Goal: Transaction & Acquisition: Purchase product/service

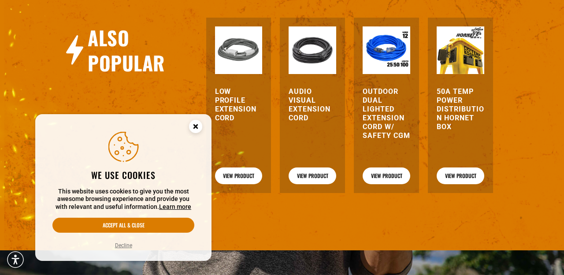
scroll to position [952, 0]
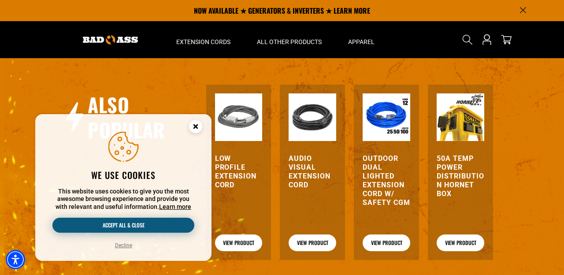
click at [144, 226] on button "Accept all & close" at bounding box center [123, 225] width 142 height 15
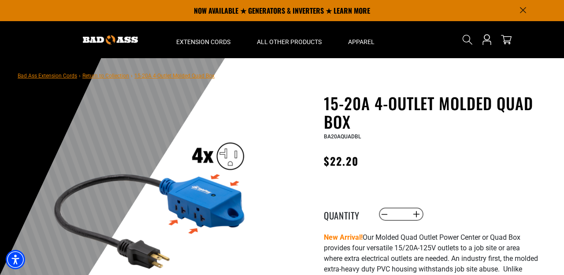
scroll to position [0, 0]
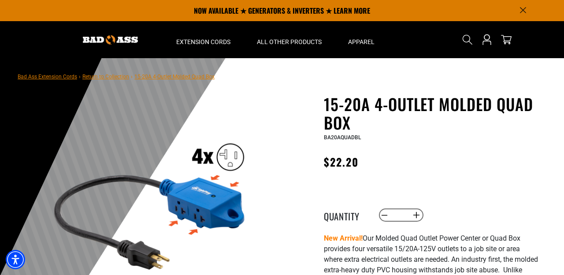
click at [144, 226] on img at bounding box center [150, 203] width 212 height 212
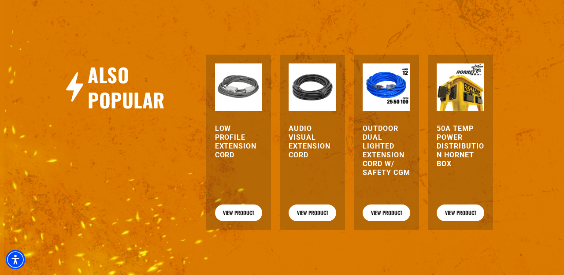
scroll to position [982, 0]
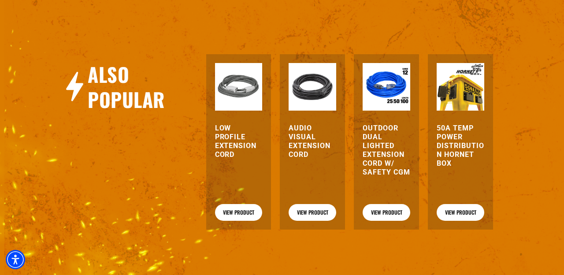
click at [234, 159] on h3 "Low Profile Extension Cord" at bounding box center [239, 141] width 48 height 35
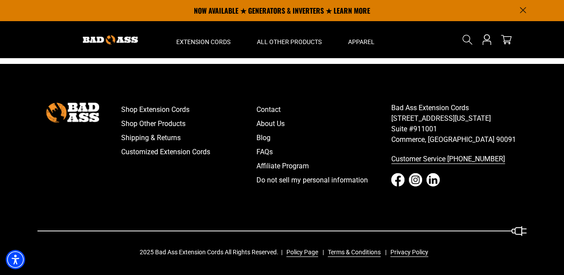
scroll to position [1976, 0]
click at [141, 131] on link "Shop Other Products" at bounding box center [188, 124] width 135 height 14
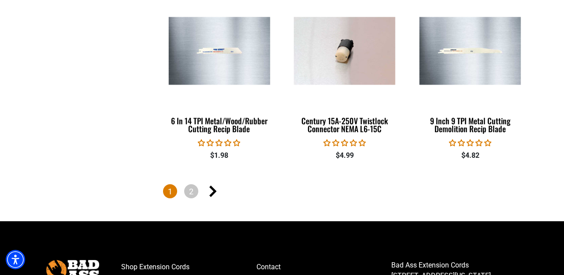
scroll to position [1979, 0]
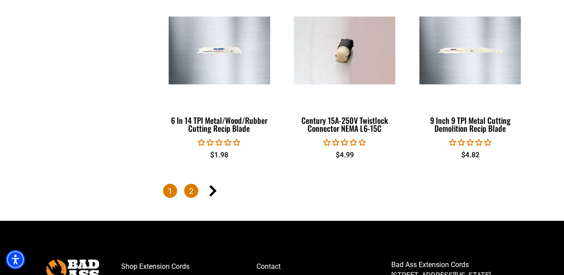
click at [191, 185] on link "2" at bounding box center [191, 191] width 14 height 14
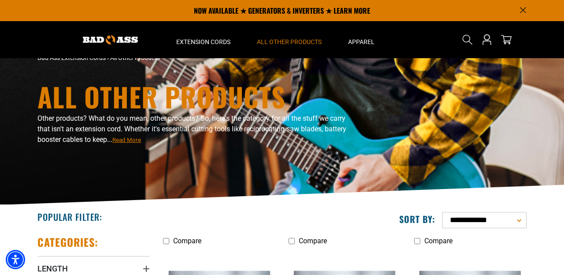
scroll to position [16, 0]
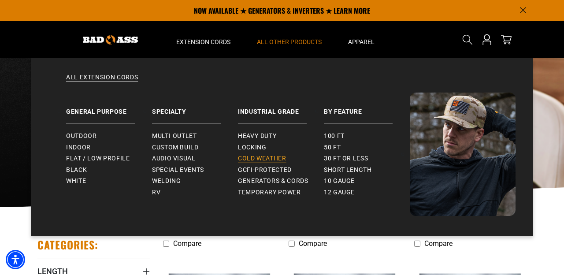
click at [278, 154] on link "Cold Weather" at bounding box center [281, 158] width 86 height 11
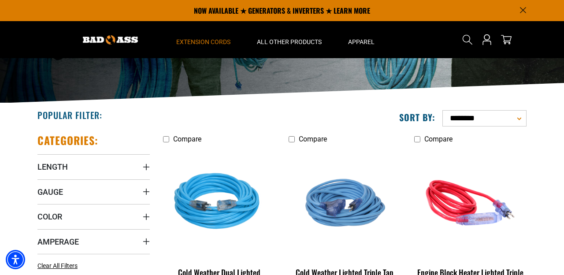
scroll to position [90, 0]
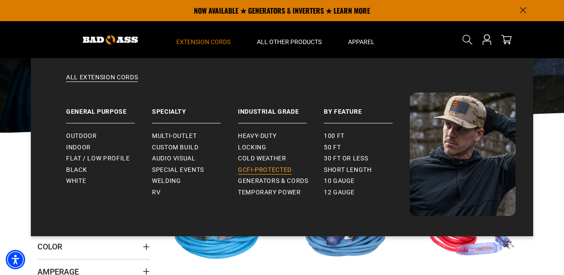
click at [273, 168] on span "GCFI-Protected" at bounding box center [265, 170] width 54 height 8
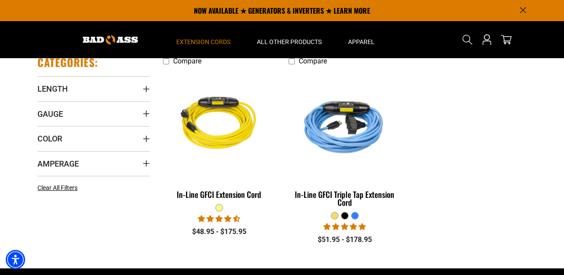
scroll to position [195, 0]
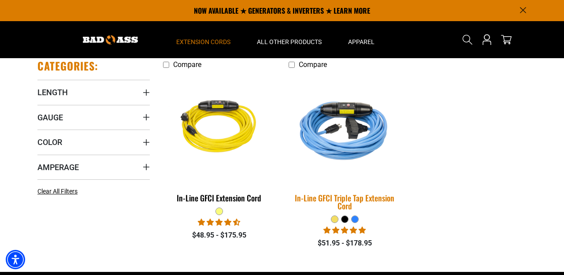
click at [340, 198] on div "In-Line GFCI Triple Tap Extension Cord" at bounding box center [345, 202] width 112 height 16
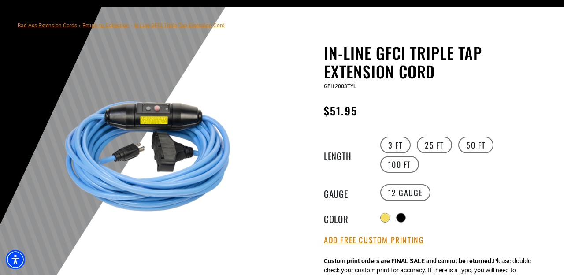
scroll to position [54, 0]
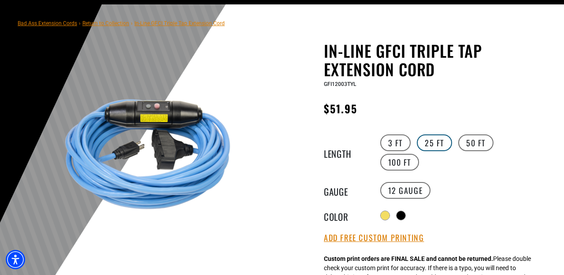
click at [428, 142] on label "25 FT" at bounding box center [434, 142] width 35 height 17
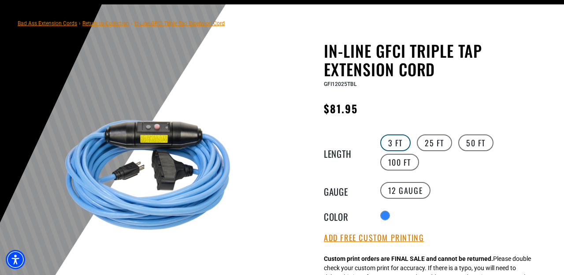
click at [390, 143] on label "3 FT" at bounding box center [395, 142] width 30 height 17
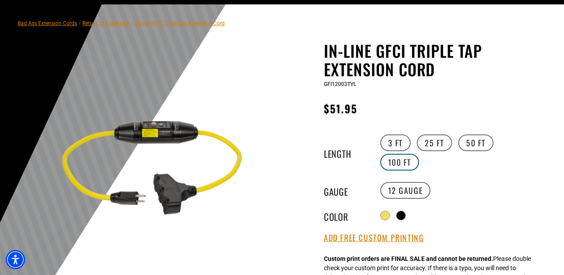
click at [403, 164] on label "100 FT" at bounding box center [399, 162] width 39 height 17
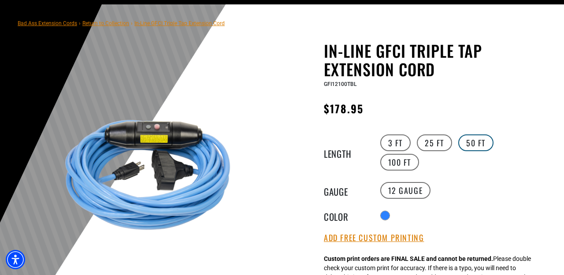
click at [479, 142] on label "50 FT" at bounding box center [475, 142] width 35 height 17
click at [435, 141] on label "25 FT" at bounding box center [434, 142] width 35 height 17
